Goal: Obtain resource: Download file/media

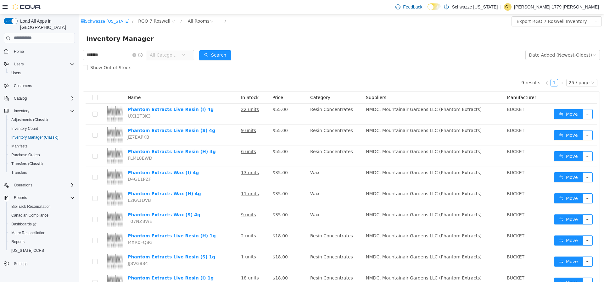
scroll to position [29, 0]
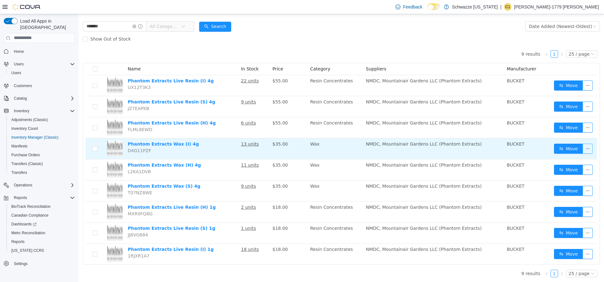
click at [583, 149] on button "button" at bounding box center [588, 148] width 10 height 10
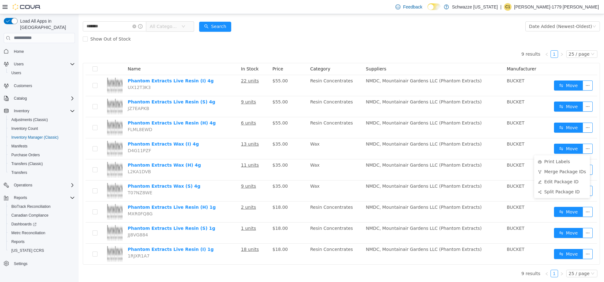
click at [427, 32] on form "******* All Categories Date Added (Newest-Oldest) Search Show Out of Stock" at bounding box center [341, 32] width 517 height 25
click at [70, 195] on icon "Complex example" at bounding box center [72, 197] width 5 height 5
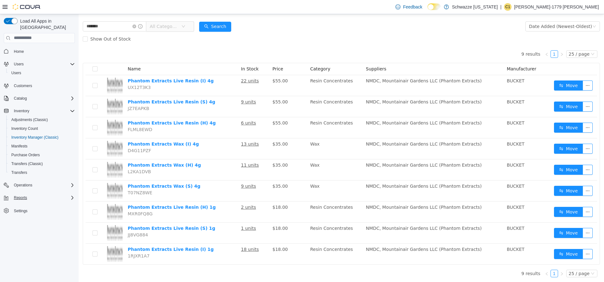
click at [70, 195] on icon "Complex example" at bounding box center [72, 197] width 5 height 5
click at [21, 239] on span "Reports" at bounding box center [17, 241] width 13 height 5
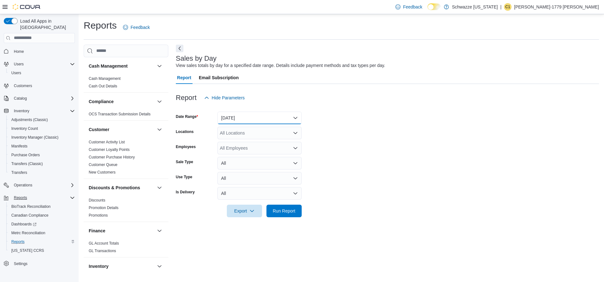
click at [298, 119] on button "[DATE]" at bounding box center [259, 118] width 84 height 13
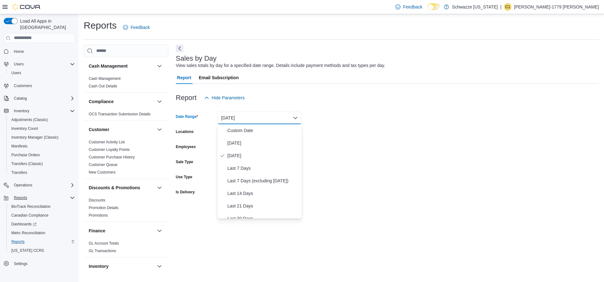
click at [393, 125] on form "Date Range [DATE] Locations All Locations Employees All Employees Sale Type All…" at bounding box center [387, 160] width 423 height 113
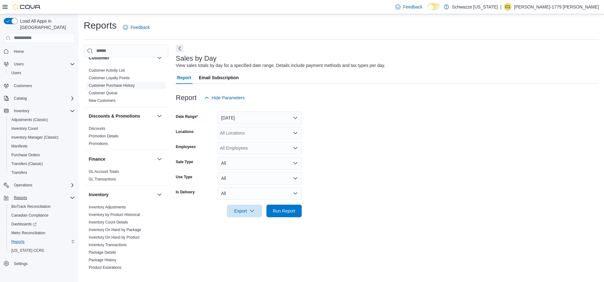
scroll to position [144, 0]
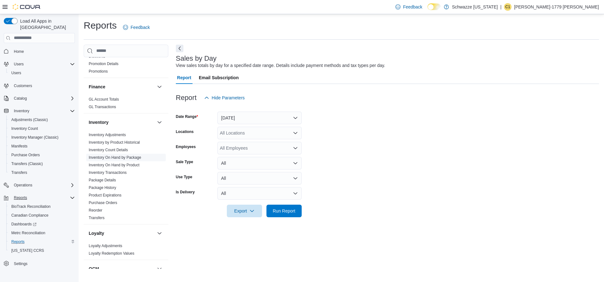
click at [135, 155] on link "Inventory On Hand by Package" at bounding box center [115, 157] width 53 height 4
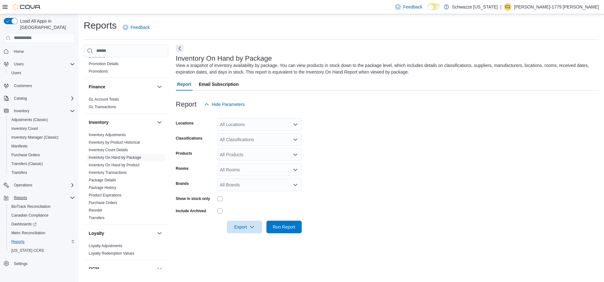
click at [284, 123] on div "All Locations" at bounding box center [259, 124] width 84 height 13
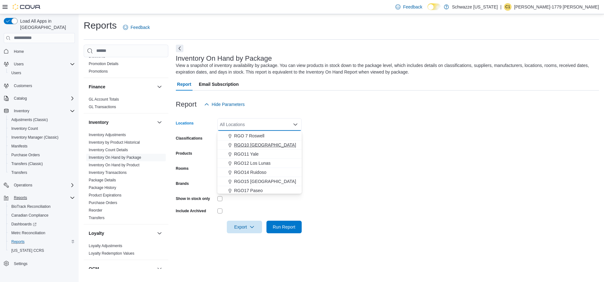
scroll to position [241, 0]
click at [257, 156] on span "RGO14 Ruidoso" at bounding box center [250, 159] width 32 height 6
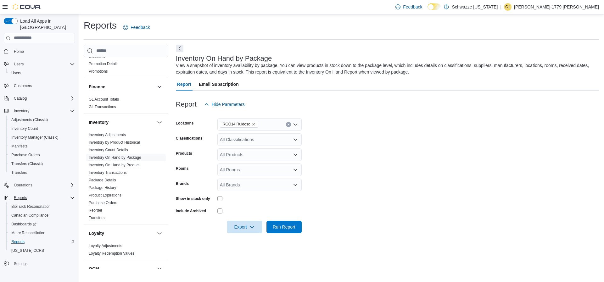
click at [302, 110] on div "Report Hide Parameters" at bounding box center [387, 104] width 423 height 13
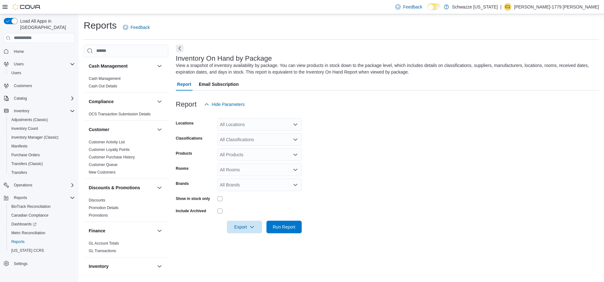
click at [290, 124] on div "All Locations" at bounding box center [259, 124] width 84 height 13
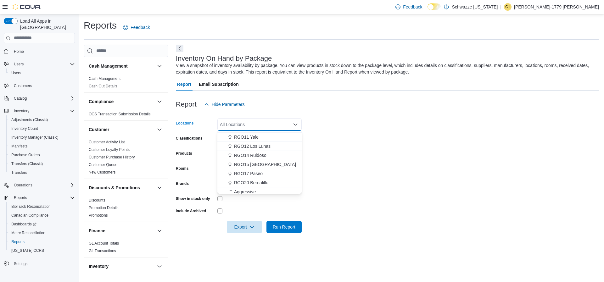
scroll to position [246, 0]
click at [268, 153] on div "RGO14 Ruidoso" at bounding box center [259, 154] width 77 height 6
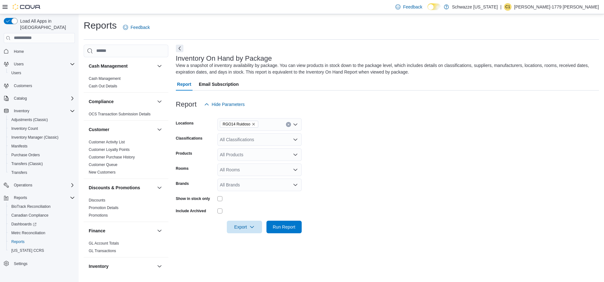
click at [340, 149] on form "Locations RGO14 Ruidoso Classifications All Classifications Products All Produc…" at bounding box center [387, 172] width 423 height 123
click at [247, 224] on span "Export" at bounding box center [245, 226] width 28 height 13
click at [253, 241] on span "Export to Excel" at bounding box center [245, 239] width 28 height 5
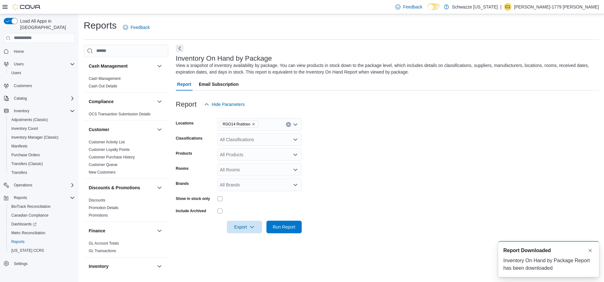
scroll to position [0, 0]
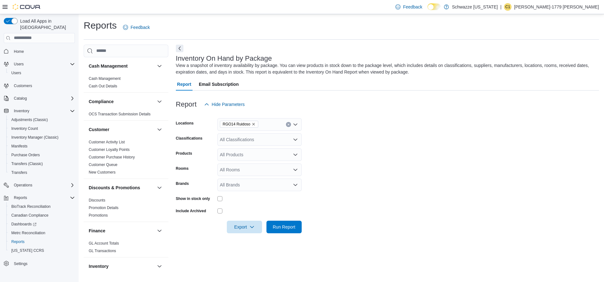
click at [254, 122] on span "RGO14 Ruidoso" at bounding box center [239, 124] width 38 height 7
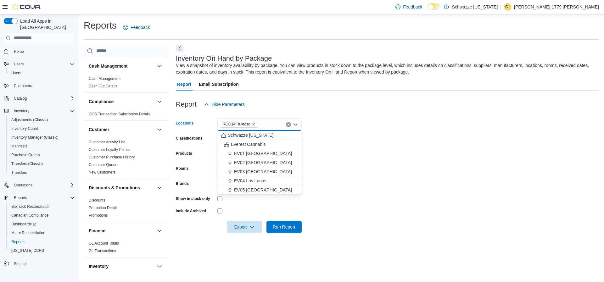
click at [253, 123] on icon "Remove RGO14 Ruidoso from selection in this group" at bounding box center [254, 124] width 4 height 4
click at [253, 124] on div "All Locations" at bounding box center [259, 124] width 84 height 13
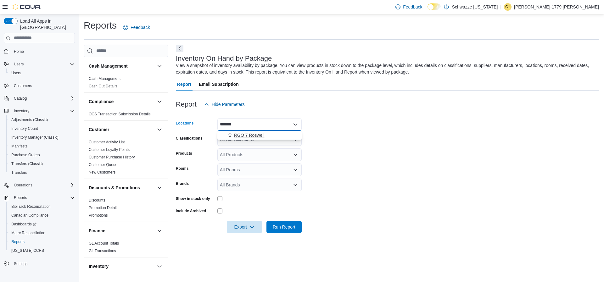
type input "*******"
click at [256, 132] on span "RGO 7 Roswell" at bounding box center [249, 135] width 30 height 6
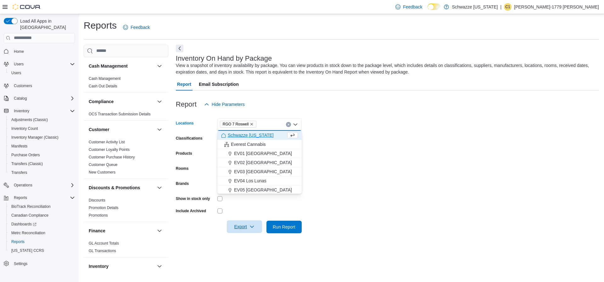
click at [249, 225] on icon "button" at bounding box center [251, 226] width 5 height 5
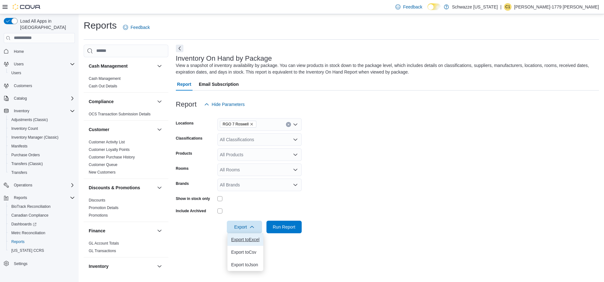
click at [250, 237] on span "Export to Excel" at bounding box center [245, 239] width 28 height 5
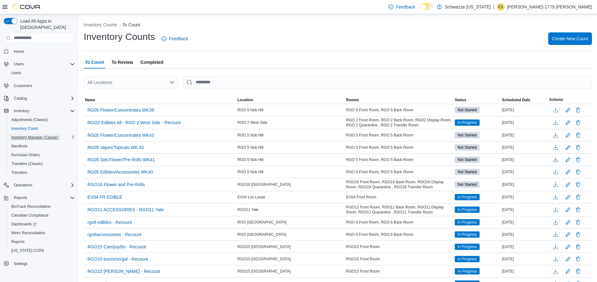
click at [32, 135] on span "Inventory Manager (Classic)" at bounding box center [34, 137] width 47 height 5
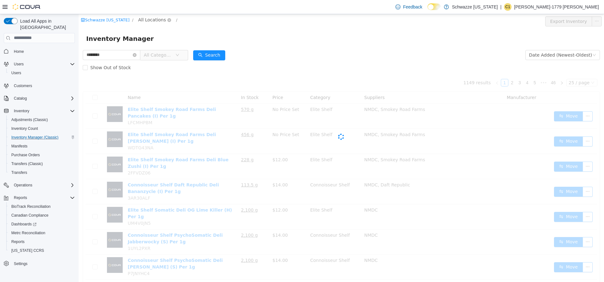
click at [156, 19] on span "All Locations" at bounding box center [152, 19] width 28 height 7
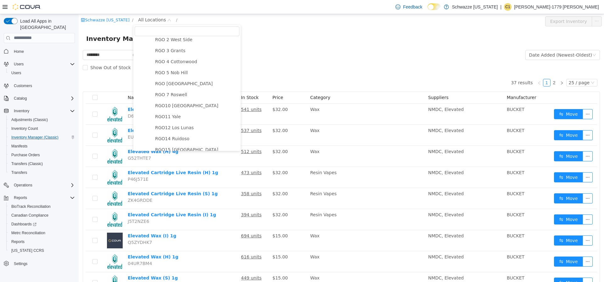
scroll to position [254, 0]
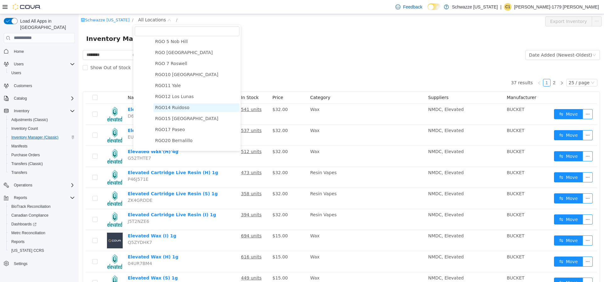
click at [180, 110] on span "RGO14 Ruidoso" at bounding box center [172, 107] width 34 height 5
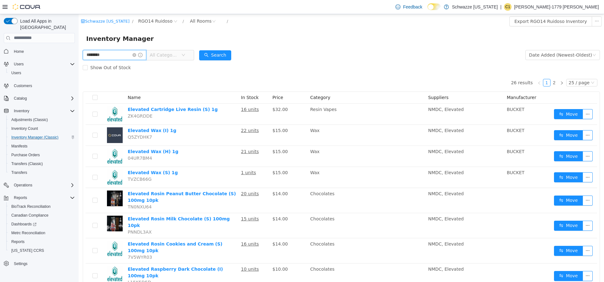
click at [109, 53] on input "********" at bounding box center [115, 55] width 64 height 10
type input "**********"
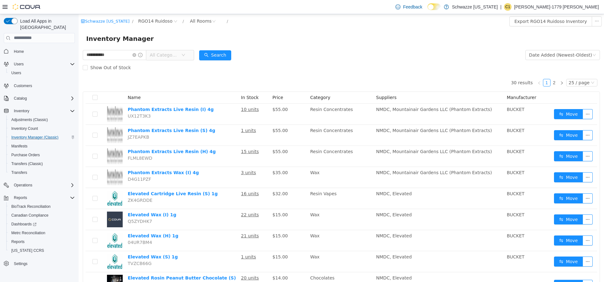
click at [124, 48] on div "**********" at bounding box center [138, 54] width 111 height 13
click at [125, 53] on input "**********" at bounding box center [115, 55] width 64 height 10
click at [190, 23] on div "All Rooms" at bounding box center [201, 20] width 22 height 9
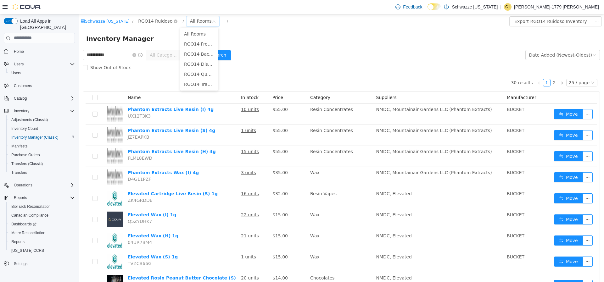
click at [158, 22] on span "RGO14 Ruidoso" at bounding box center [155, 20] width 34 height 7
type input "*******"
click at [165, 63] on span "RGO 7 Roswell" at bounding box center [171, 65] width 32 height 5
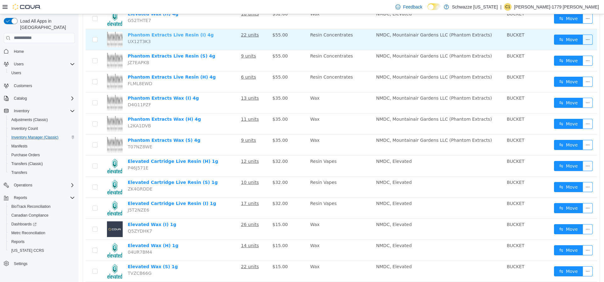
scroll to position [130, 0]
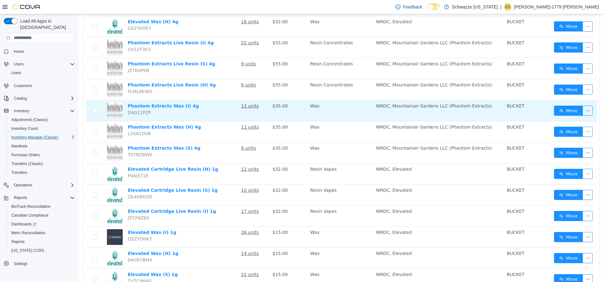
click at [140, 113] on span "D4G11PZF" at bounding box center [139, 112] width 23 height 5
copy span "D4G11PZF"
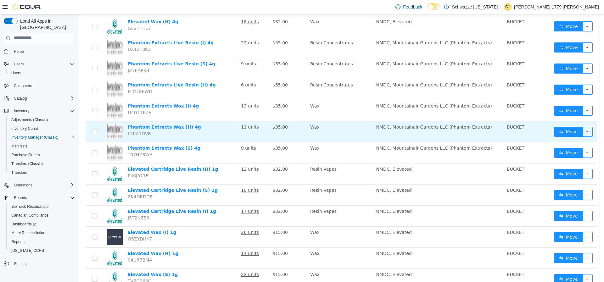
click at [140, 136] on span "L2KA1DVB" at bounding box center [139, 133] width 23 height 5
copy span "L2KA1DVB"
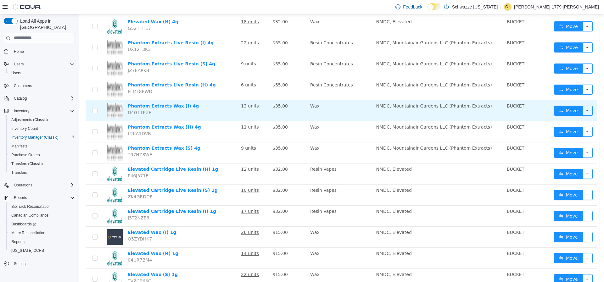
click at [141, 112] on span "D4G11PZF" at bounding box center [139, 112] width 23 height 5
copy span "D4G11PZF"
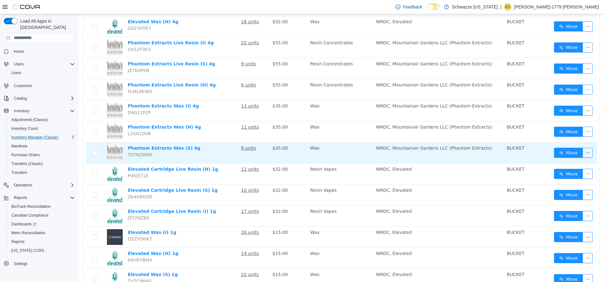
click at [142, 153] on span "T07NZ8WE" at bounding box center [140, 154] width 25 height 5
copy span "T07NZ8WE"
click at [208, 150] on td "Phantom Extracts Wax (S) 4g T07NZ8WE" at bounding box center [181, 152] width 113 height 21
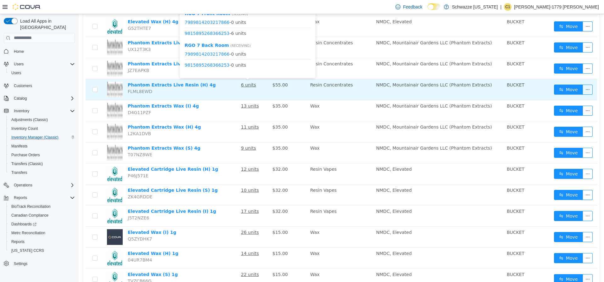
scroll to position [0, 0]
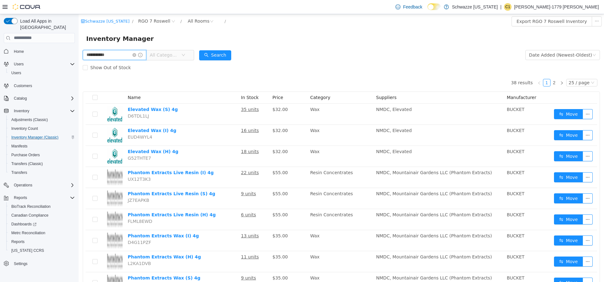
click at [121, 55] on input "**********" at bounding box center [115, 55] width 64 height 10
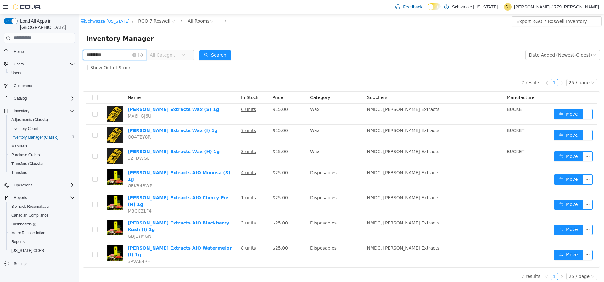
click at [121, 55] on input "*********" at bounding box center [115, 55] width 64 height 10
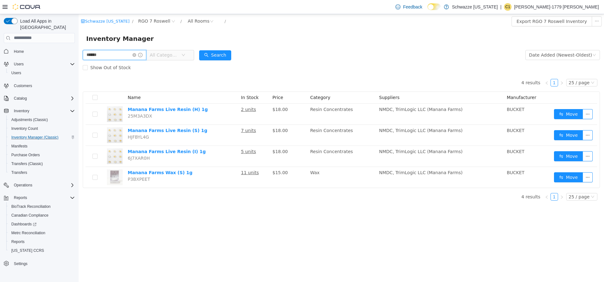
click at [126, 54] on input "******" at bounding box center [115, 55] width 64 height 10
type input "*"
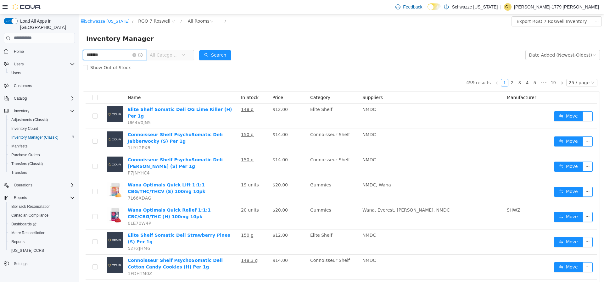
type input "*******"
